Goal: Navigation & Orientation: Understand site structure

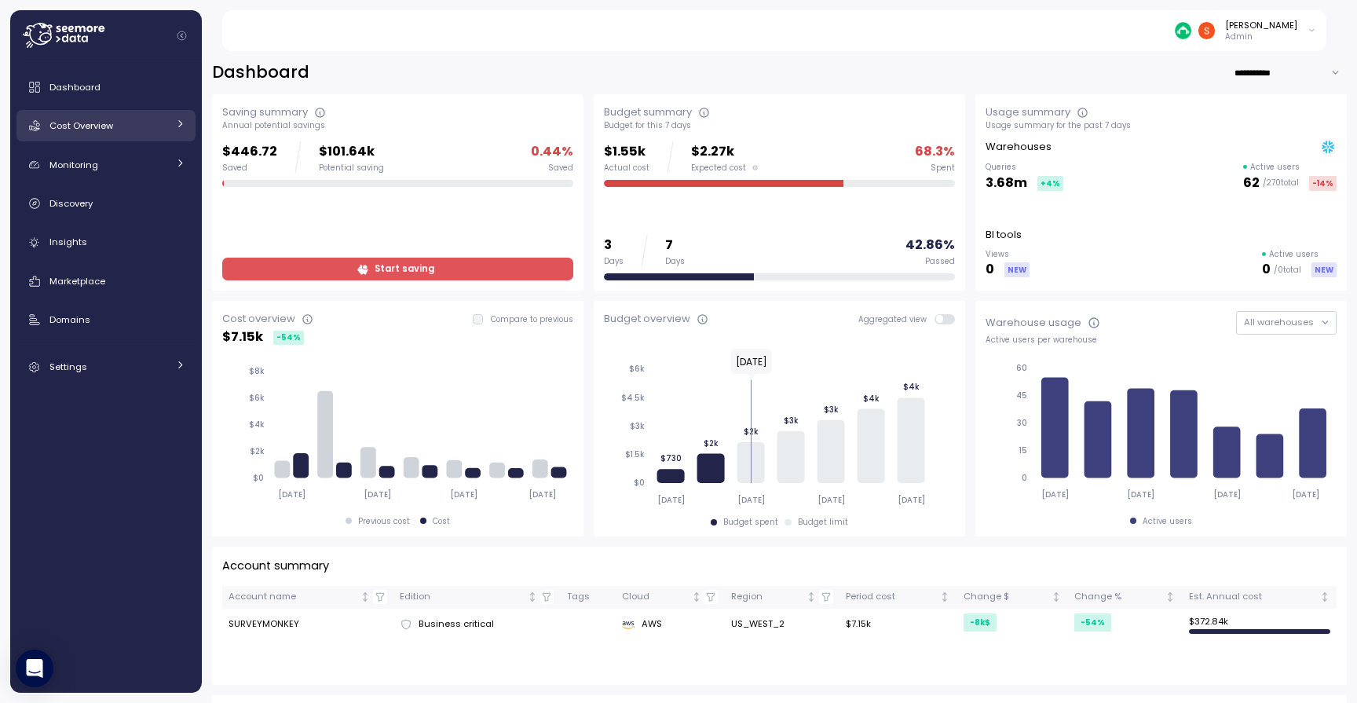
click at [166, 132] on div "Cost Overview" at bounding box center [108, 126] width 118 height 16
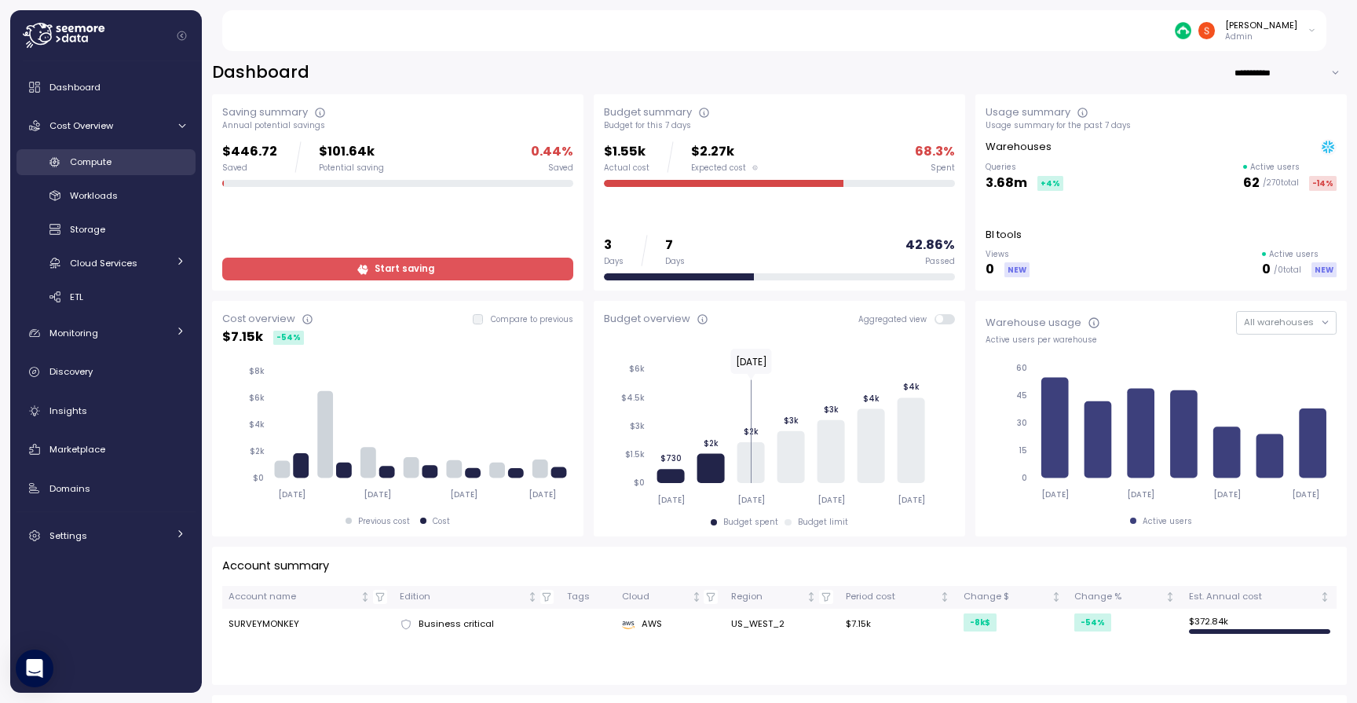
click at [108, 162] on span "Compute" at bounding box center [91, 161] width 42 height 13
click at [94, 159] on span "Compute" at bounding box center [91, 161] width 42 height 13
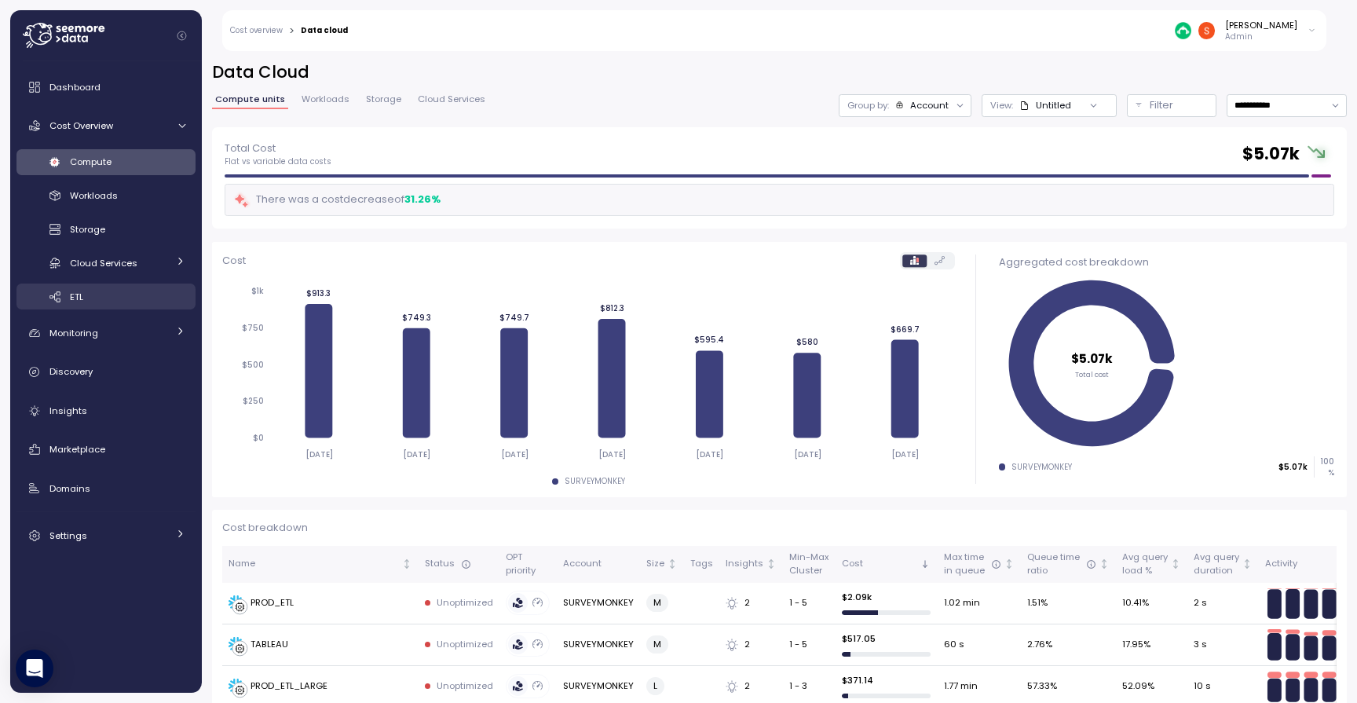
click at [87, 294] on div "ETL" at bounding box center [127, 297] width 115 height 16
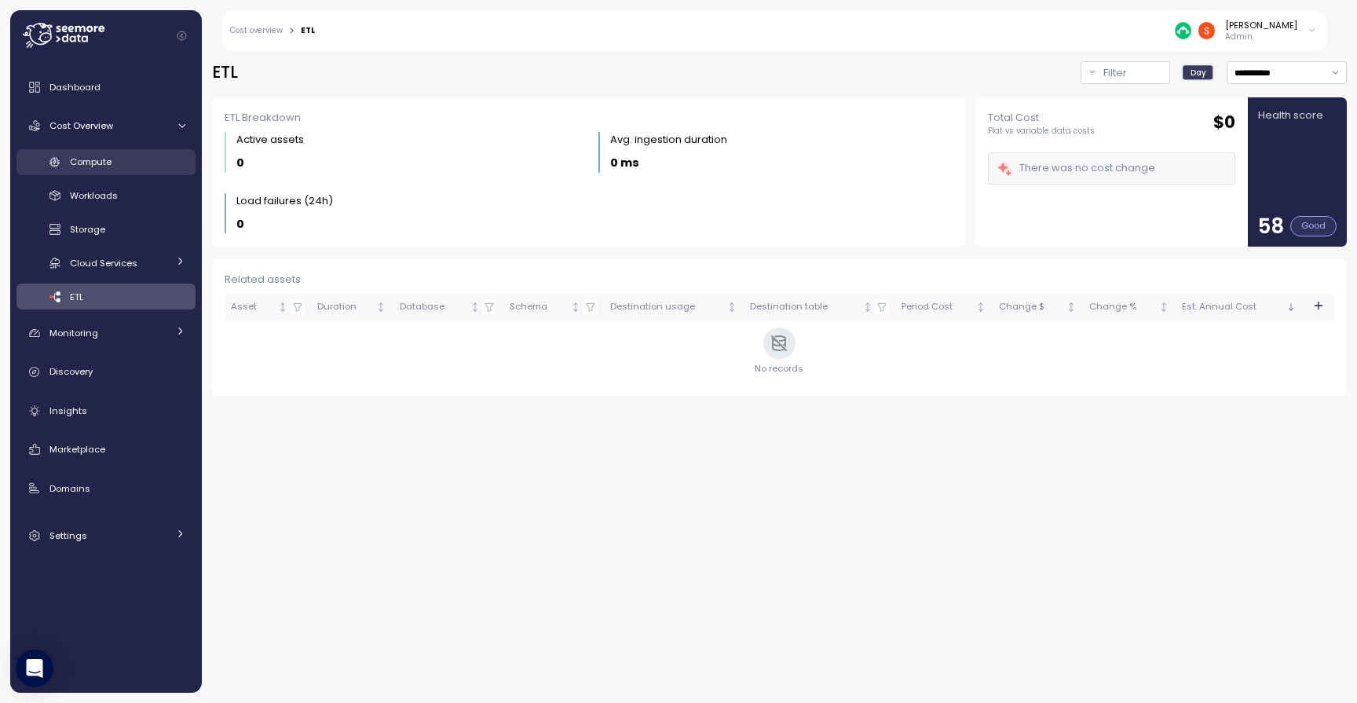
click at [97, 157] on span "Compute" at bounding box center [91, 161] width 42 height 13
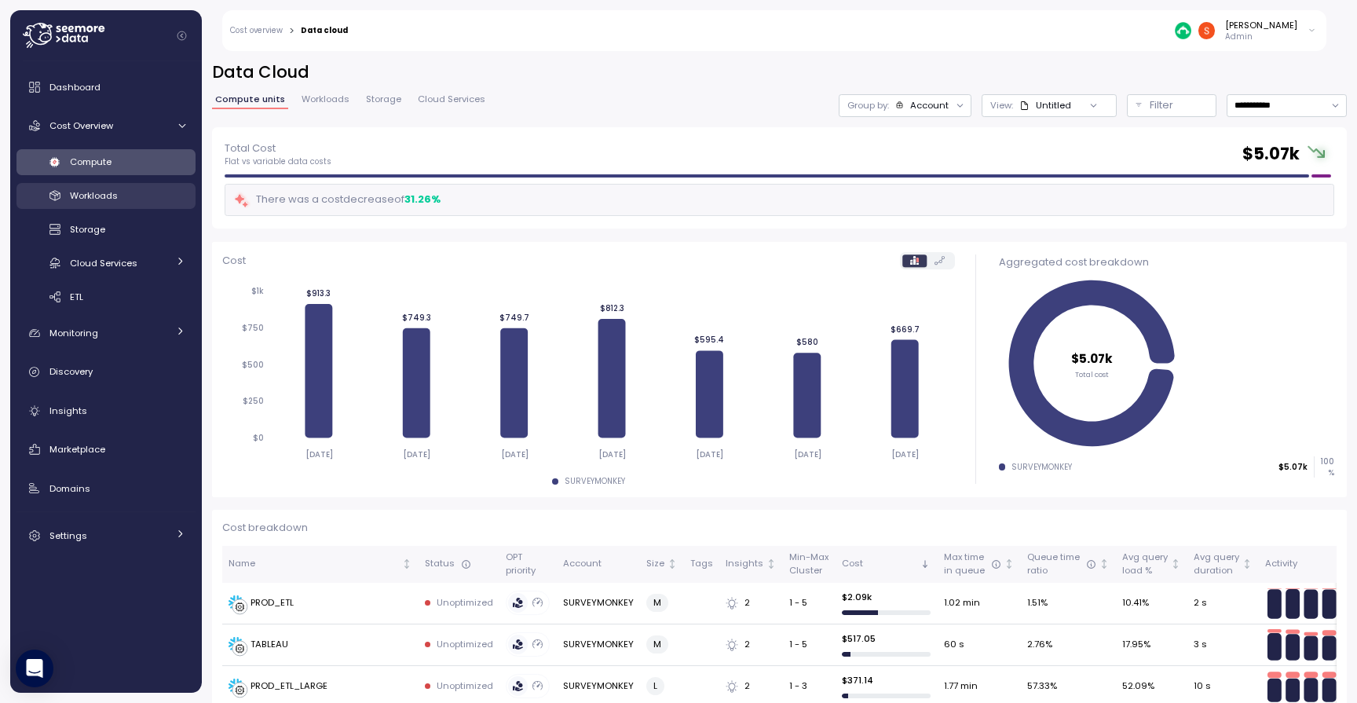
click at [96, 196] on span "Workloads" at bounding box center [94, 195] width 48 height 13
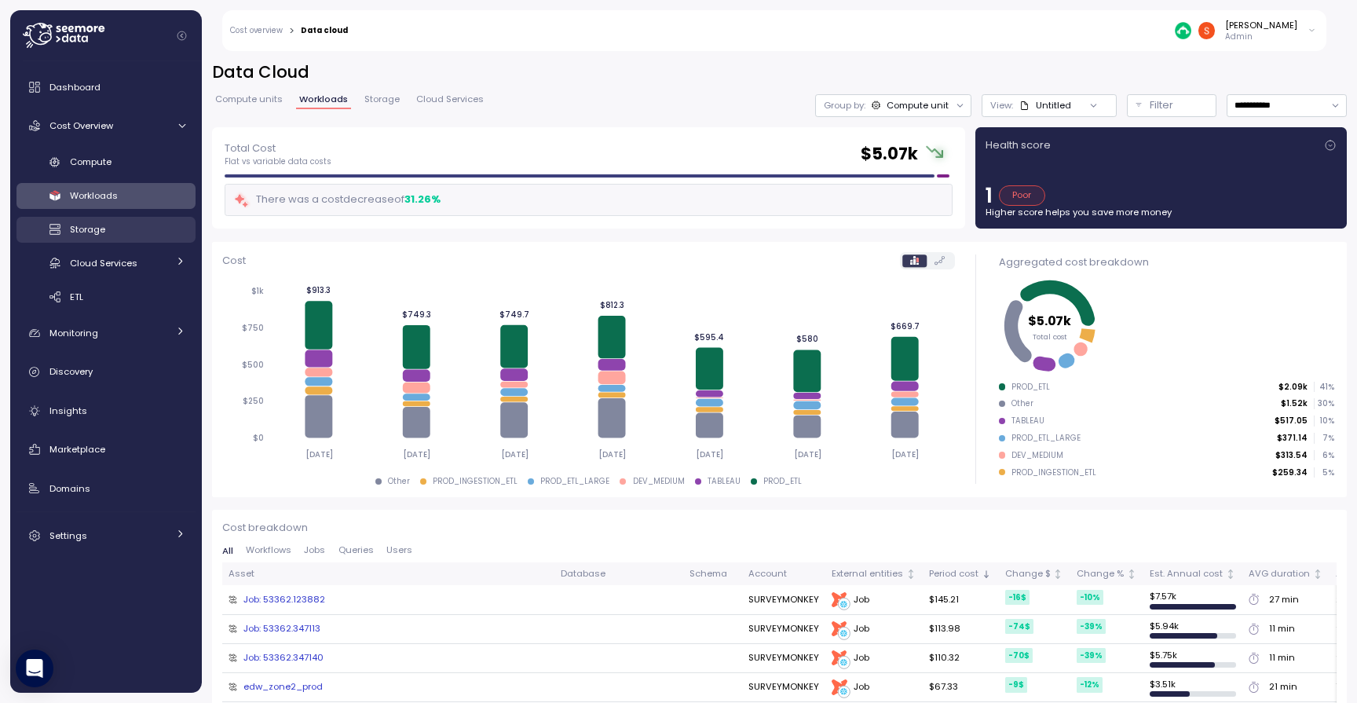
click at [86, 227] on span "Storage" at bounding box center [87, 229] width 35 height 13
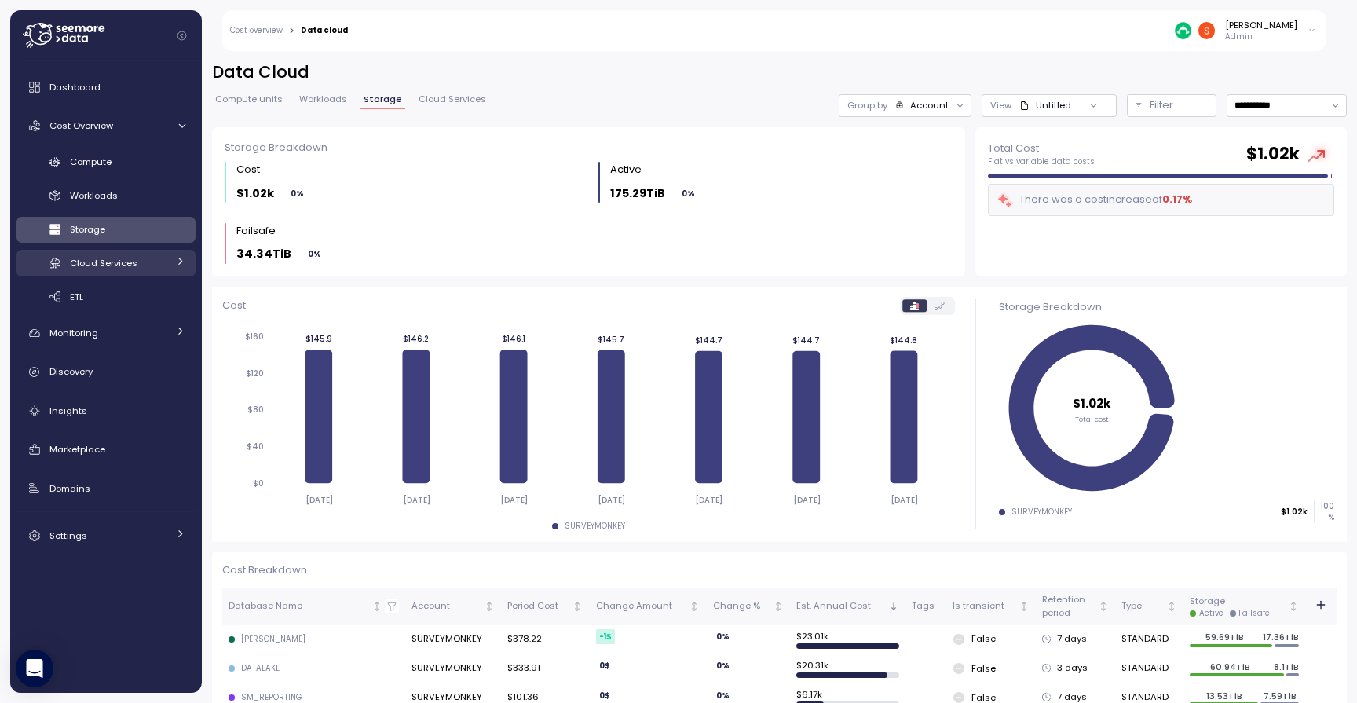
click at [105, 261] on span "Cloud Services" at bounding box center [104, 263] width 68 height 13
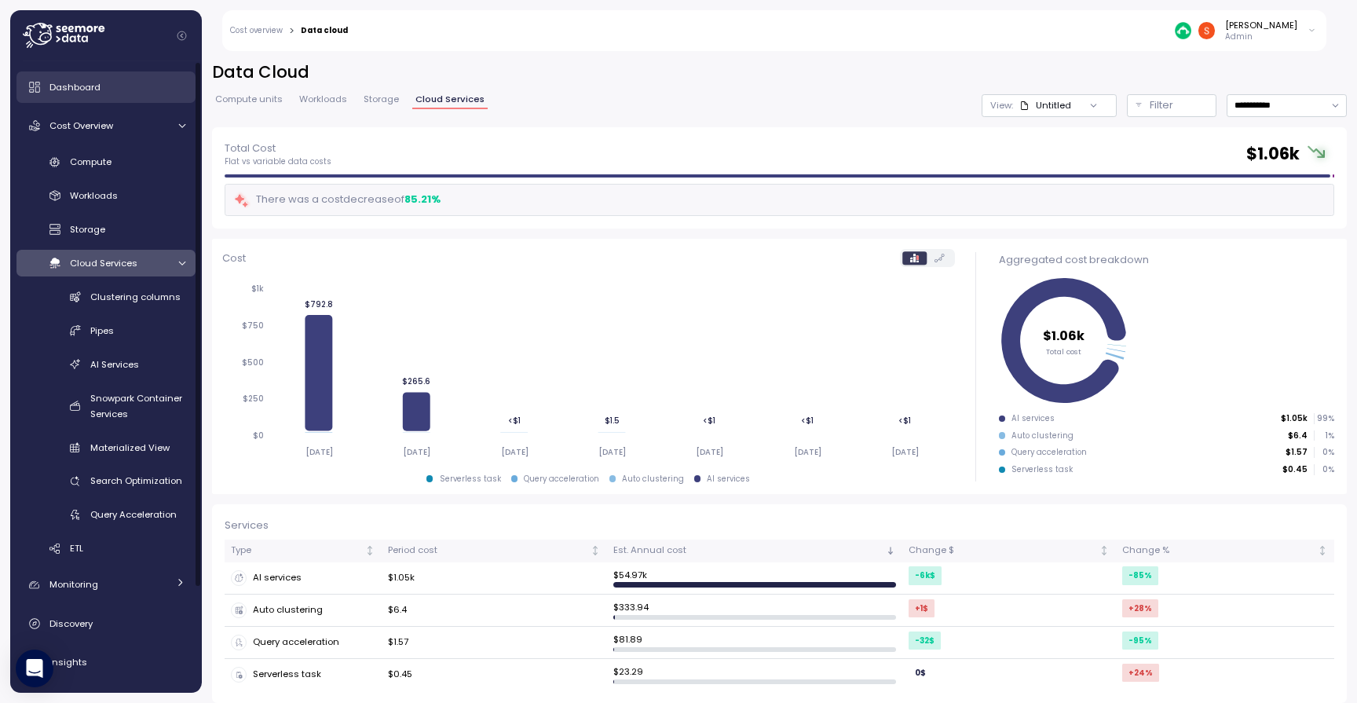
click at [102, 90] on div "Dashboard" at bounding box center [117, 87] width 136 height 16
